Goal: Find specific page/section: Find specific page/section

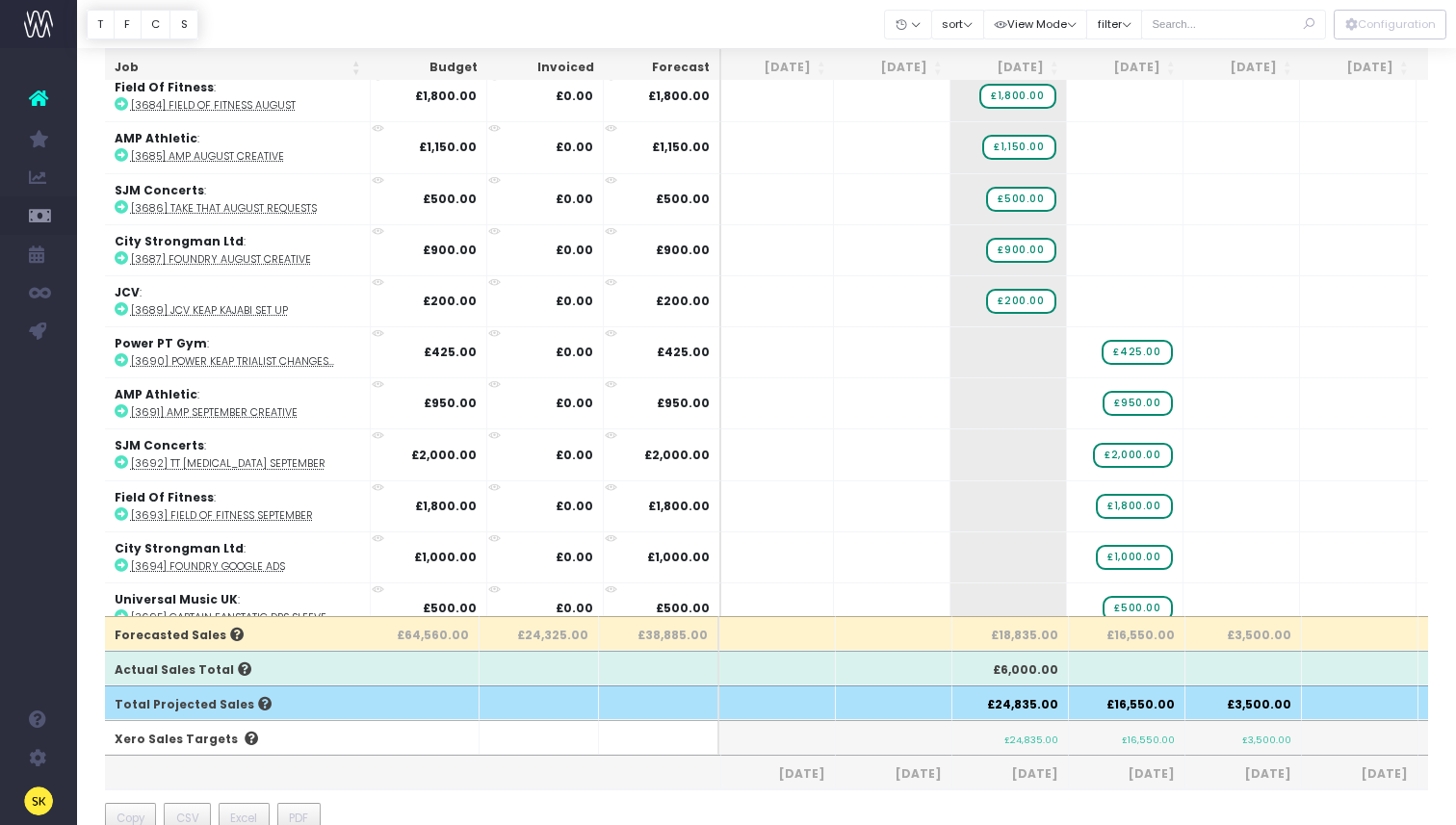
scroll to position [0, 5]
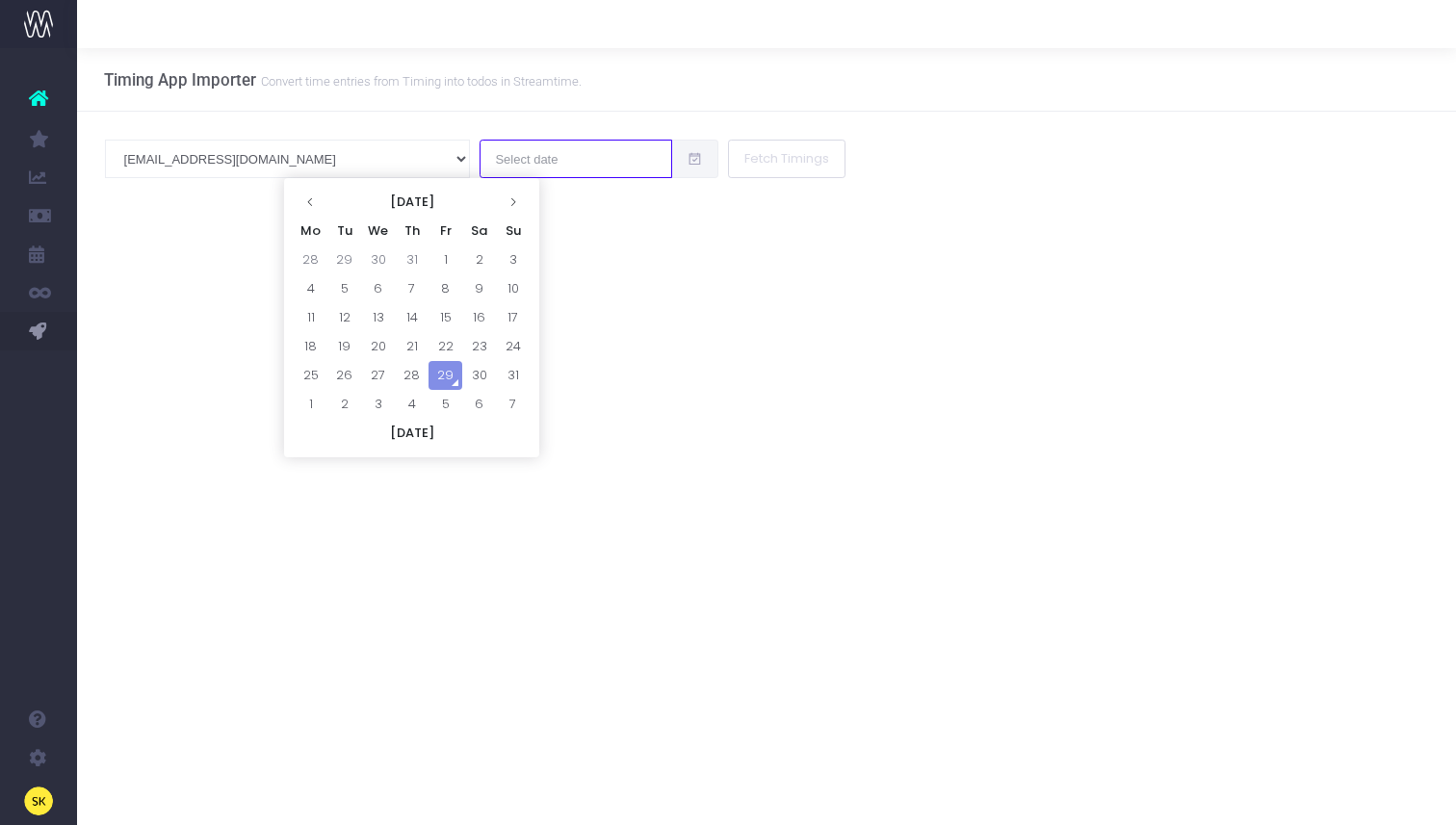
click at [480, 158] on input "text" at bounding box center [575, 158] width 192 height 38
click at [56, 111] on link at bounding box center [38, 98] width 77 height 42
